Goal: Task Accomplishment & Management: Manage account settings

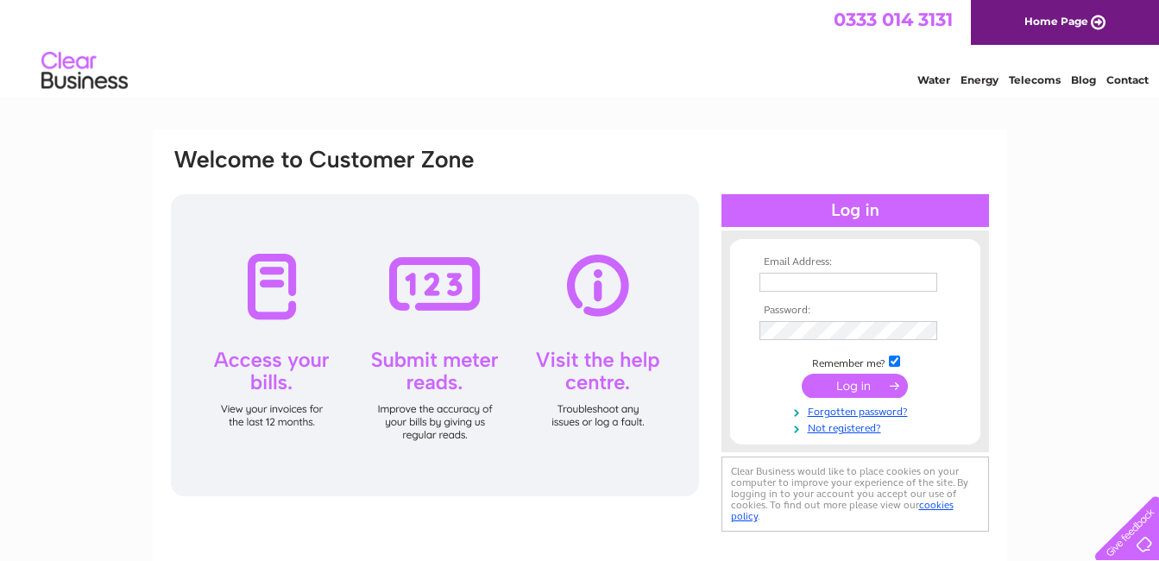
click at [800, 280] on input "text" at bounding box center [848, 282] width 178 height 19
type input "yvesshama@hotmail.com"
click at [850, 387] on input "submit" at bounding box center [855, 386] width 106 height 24
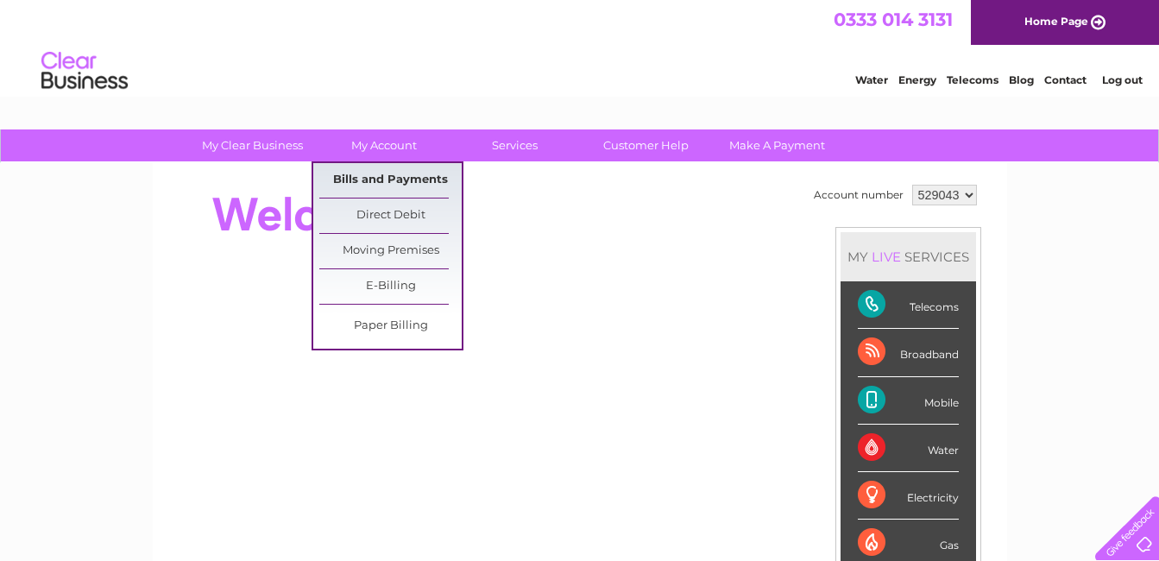
click at [364, 170] on link "Bills and Payments" at bounding box center [390, 180] width 142 height 35
click at [364, 177] on link "Bills and Payments" at bounding box center [390, 180] width 142 height 35
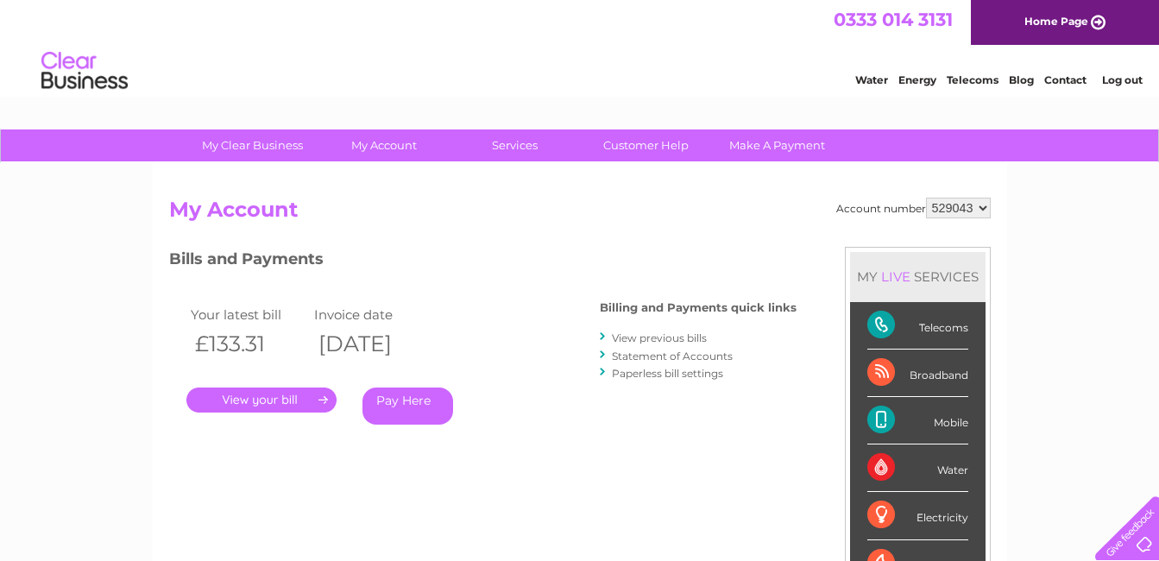
click at [280, 402] on link "." at bounding box center [261, 399] width 150 height 25
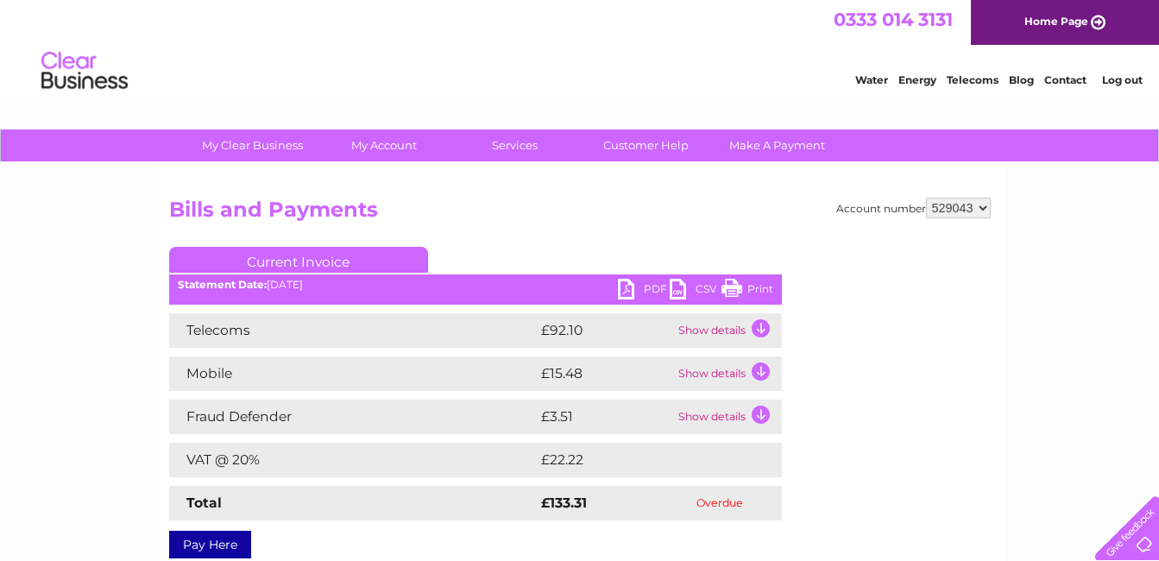
click at [1110, 81] on link "Log out" at bounding box center [1122, 79] width 41 height 13
